Goal: Information Seeking & Learning: Learn about a topic

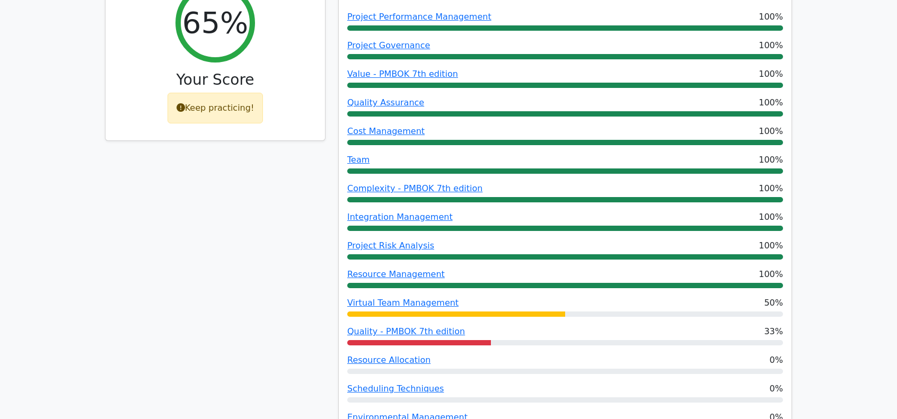
scroll to position [505, 0]
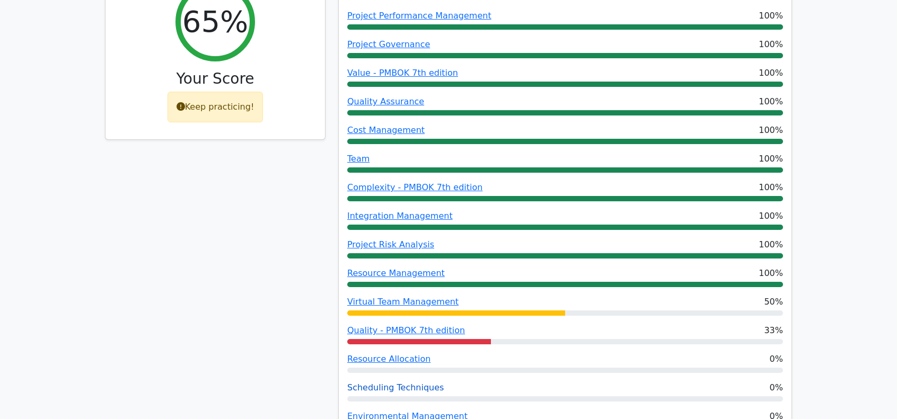
click at [407, 383] on link "Scheduling Techniques" at bounding box center [395, 388] width 97 height 10
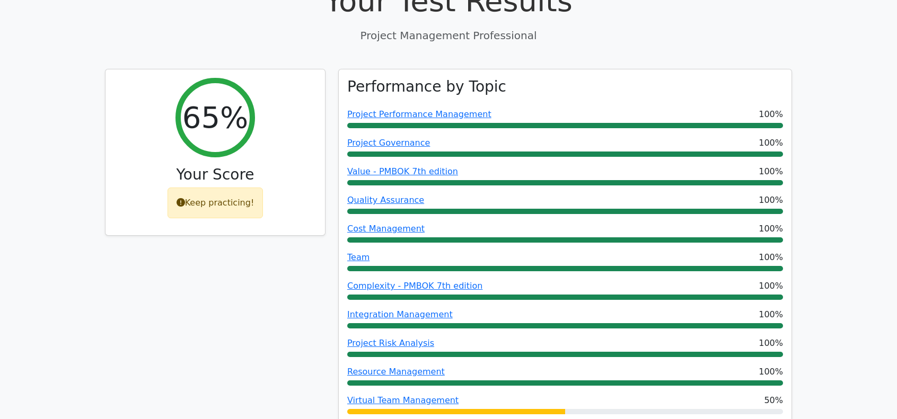
scroll to position [399, 0]
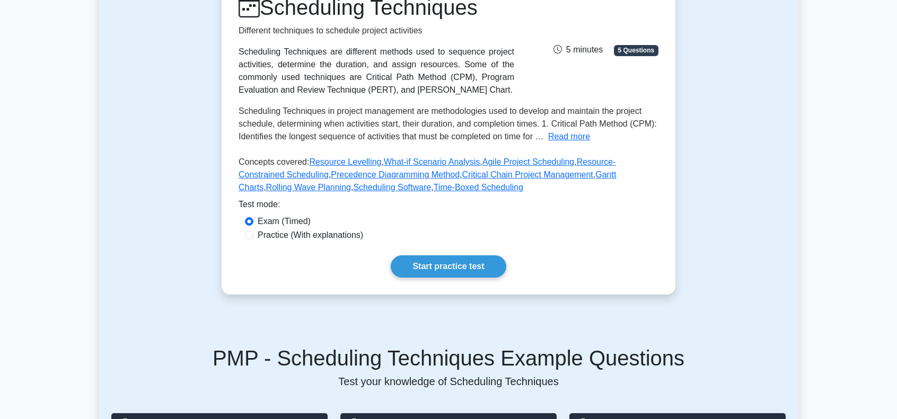
scroll to position [159, 0]
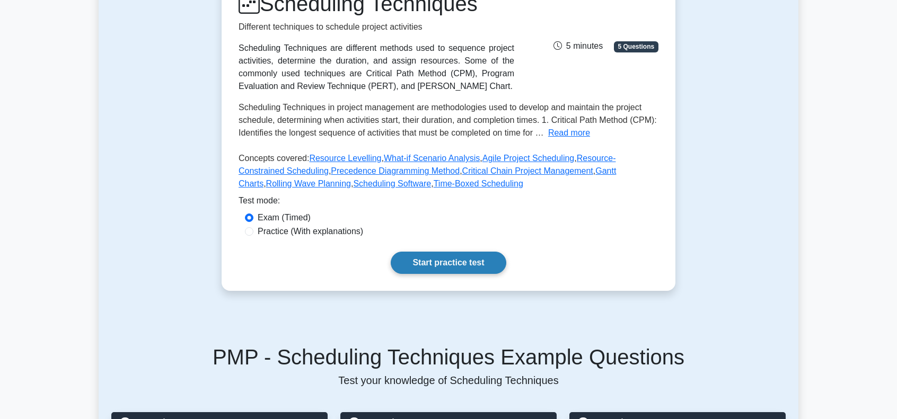
click at [445, 264] on link "Start practice test" at bounding box center [448, 263] width 115 height 22
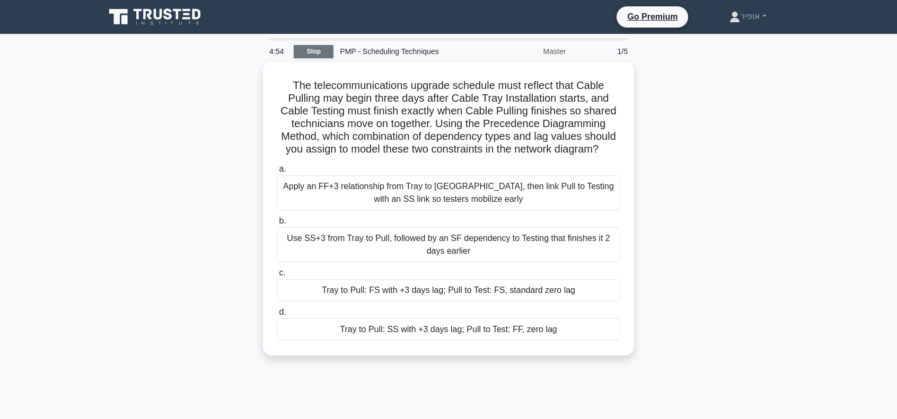
click at [314, 49] on link "Stop" at bounding box center [314, 51] width 40 height 13
